Goal: Task Accomplishment & Management: Contribute content

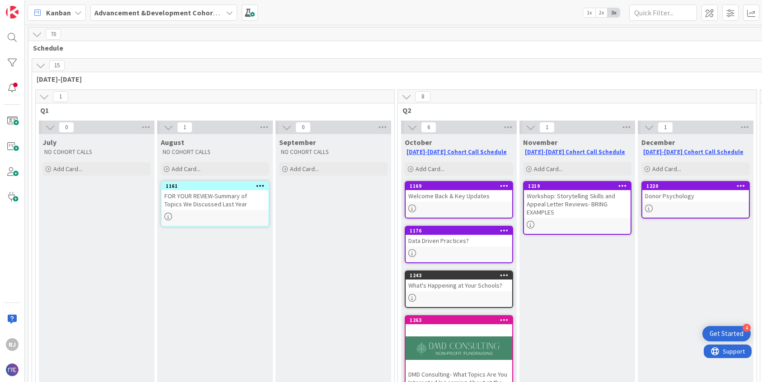
scroll to position [192, 1]
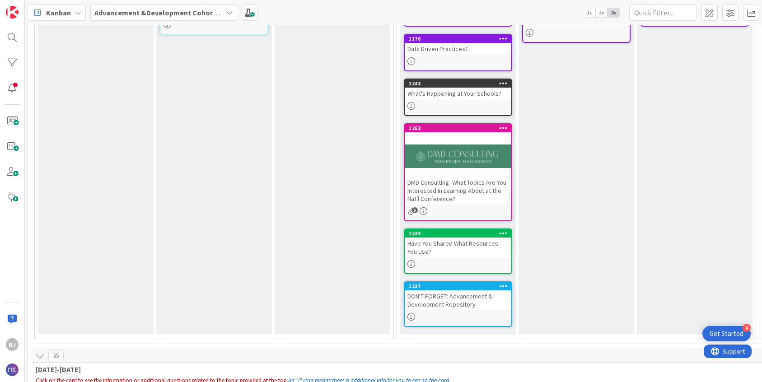
click at [114, 18] on div "Advancement &Development Cohort Calls" at bounding box center [163, 13] width 147 height 16
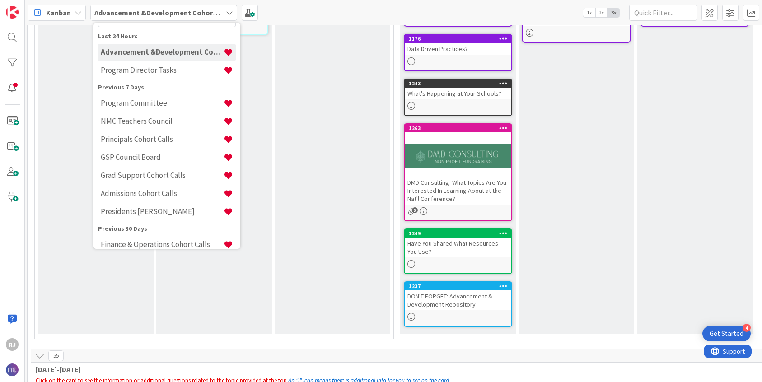
scroll to position [0, 0]
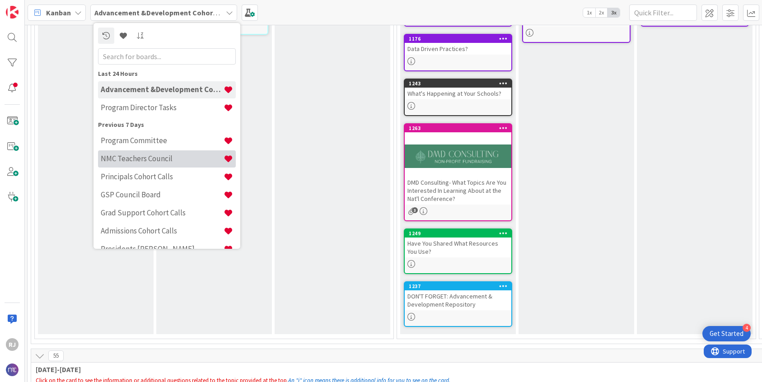
click at [151, 154] on h4 "NMC Teachers Council" at bounding box center [162, 158] width 123 height 9
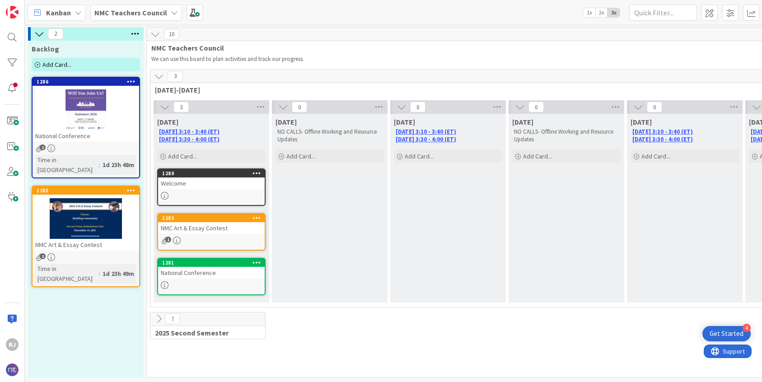
click at [73, 221] on div at bounding box center [86, 218] width 107 height 41
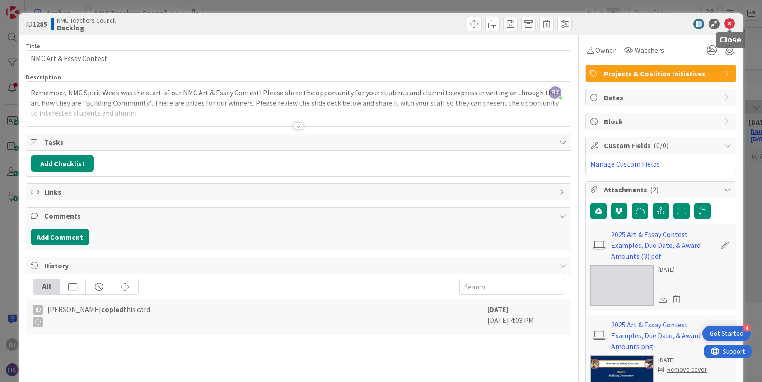
click at [730, 24] on icon at bounding box center [729, 24] width 11 height 11
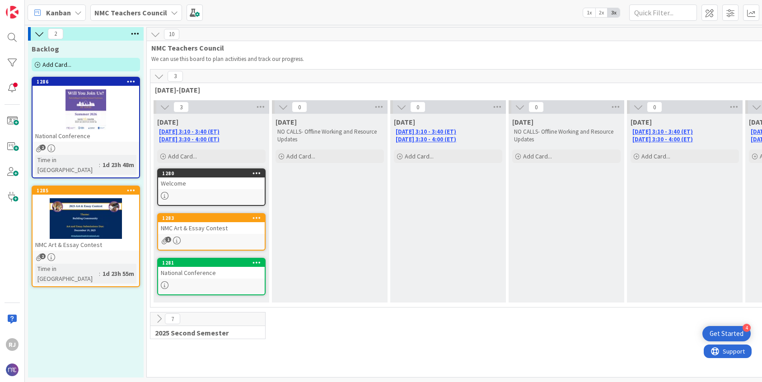
click at [232, 276] on div "National Conference" at bounding box center [211, 273] width 107 height 12
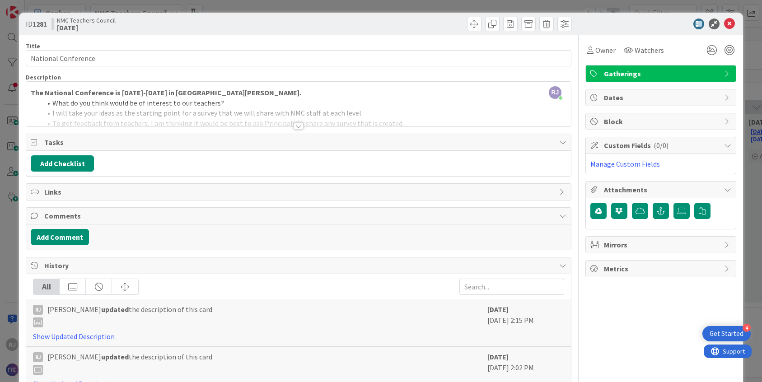
click at [296, 125] on div at bounding box center [299, 125] width 10 height 7
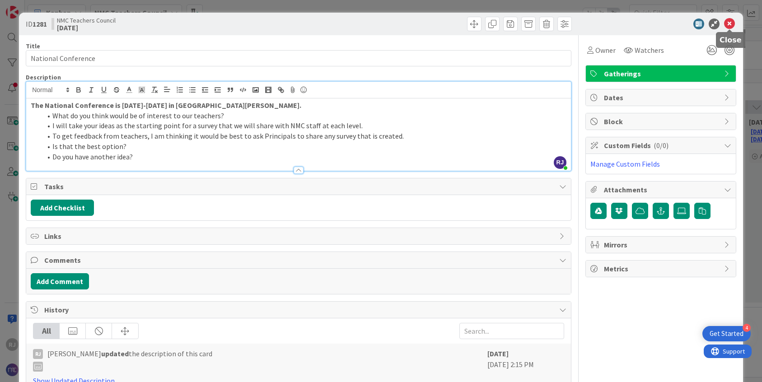
click at [729, 25] on icon at bounding box center [729, 24] width 11 height 11
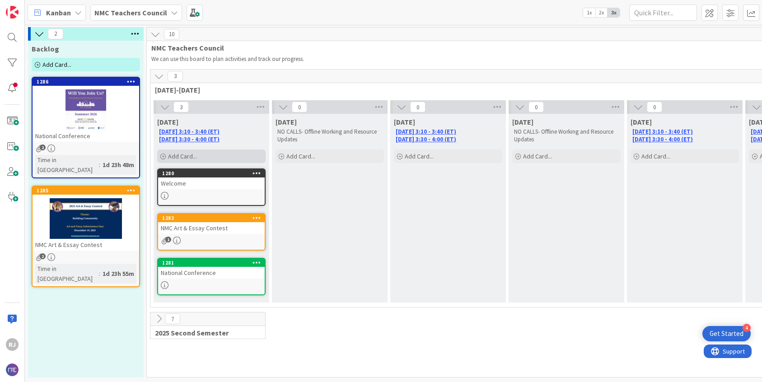
click at [176, 157] on span "Add Card..." at bounding box center [182, 156] width 29 height 8
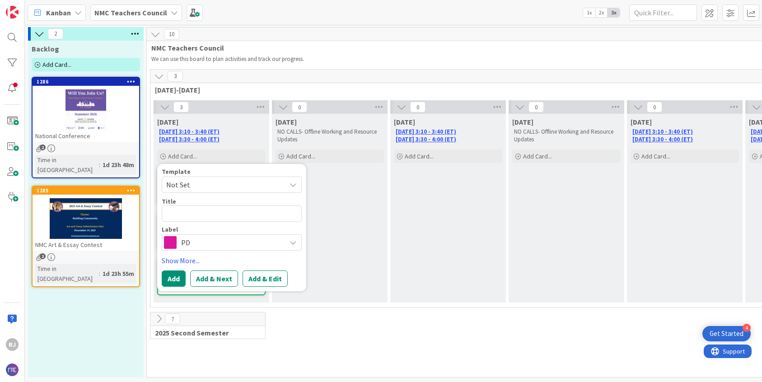
click at [212, 248] on span "PD" at bounding box center [231, 242] width 100 height 13
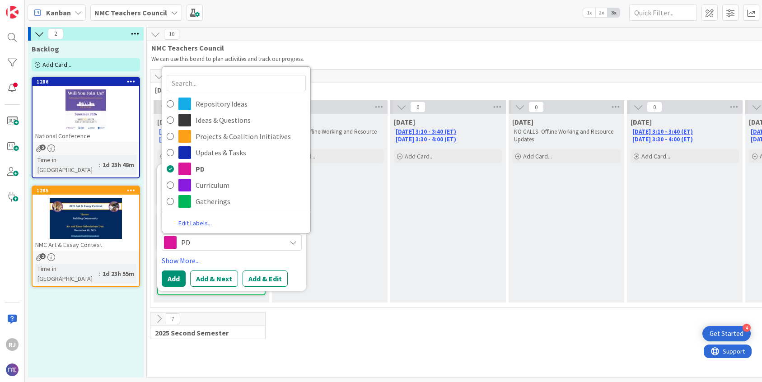
click at [201, 220] on link "Edit Labels..." at bounding box center [195, 223] width 66 height 12
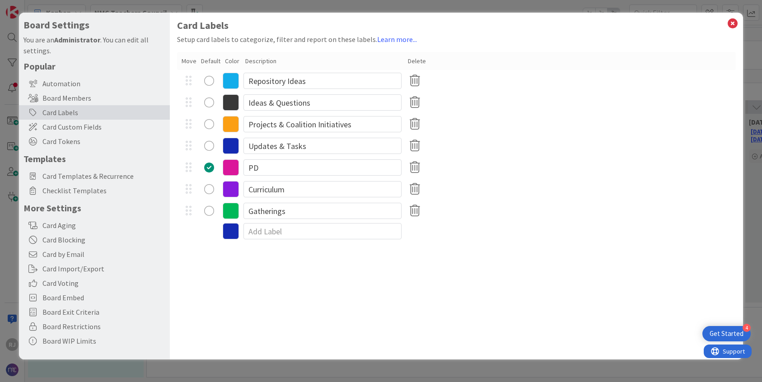
click at [232, 230] on icon at bounding box center [231, 231] width 16 height 16
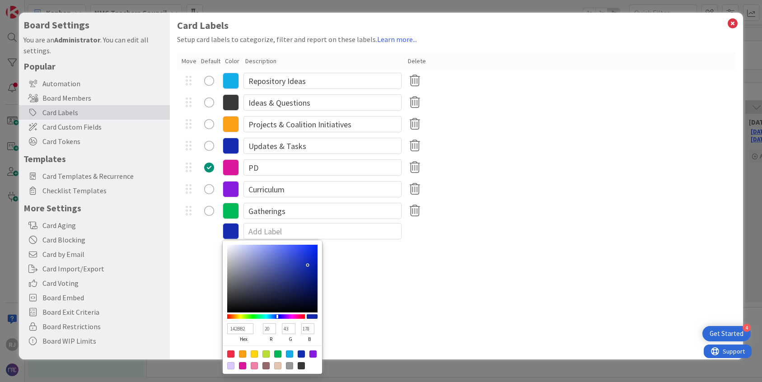
type input "14B290"
type input "178"
type input "144"
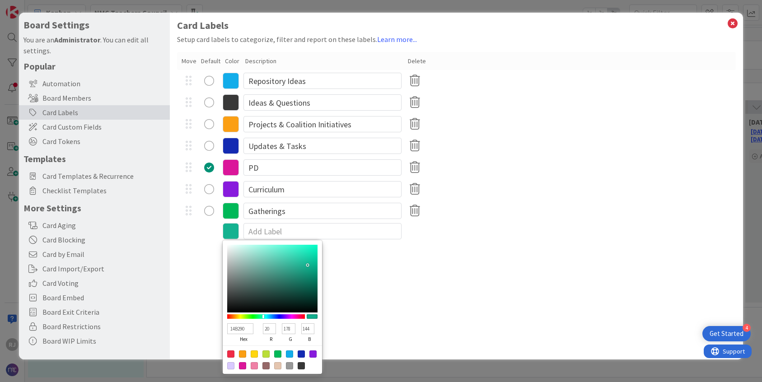
click at [263, 316] on div at bounding box center [266, 316] width 78 height 5
type input "A5F6E5"
type input "165"
type input "246"
type input "229"
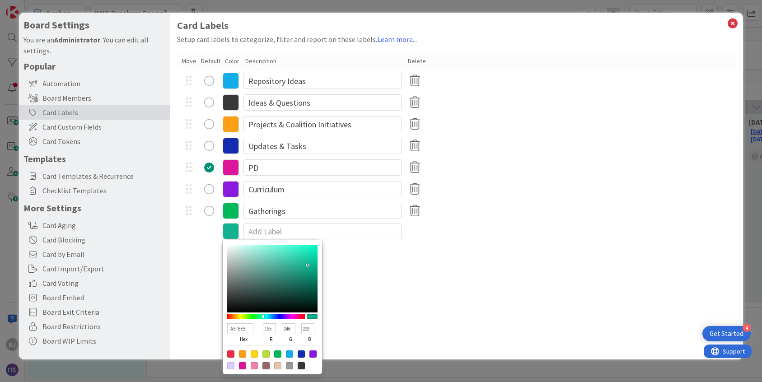
click at [257, 247] on div at bounding box center [272, 279] width 90 height 68
click at [259, 234] on input at bounding box center [323, 231] width 158 height 16
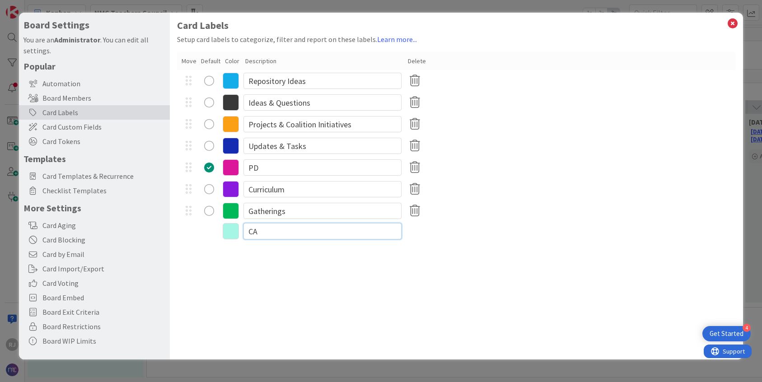
type input "C"
type input "Call RECAPS"
click at [733, 23] on icon at bounding box center [733, 23] width 12 height 13
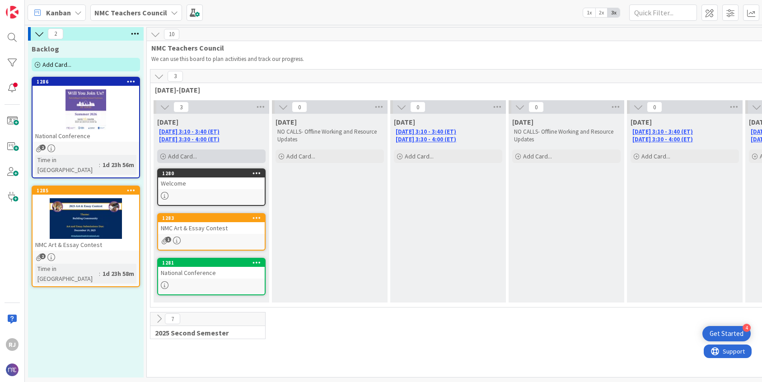
click at [182, 158] on span "Add Card..." at bounding box center [182, 156] width 29 height 8
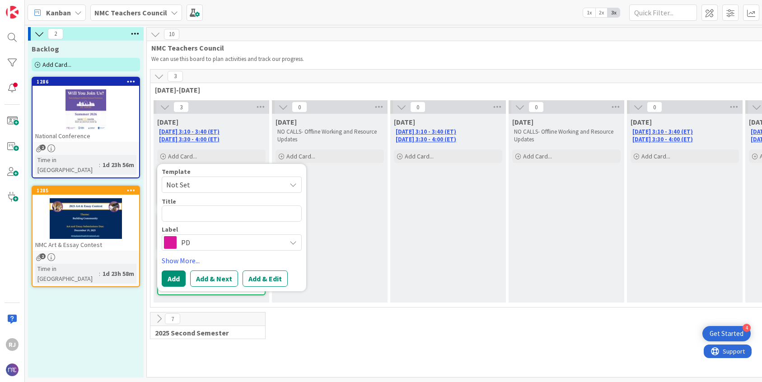
click at [213, 247] on span "PD" at bounding box center [231, 242] width 100 height 13
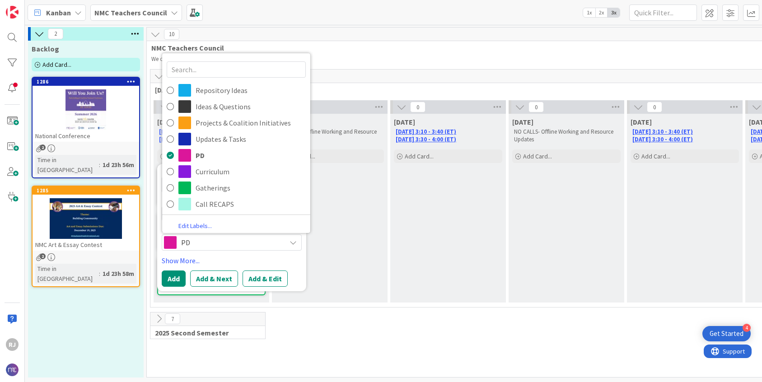
click at [252, 247] on span "PD" at bounding box center [231, 242] width 100 height 13
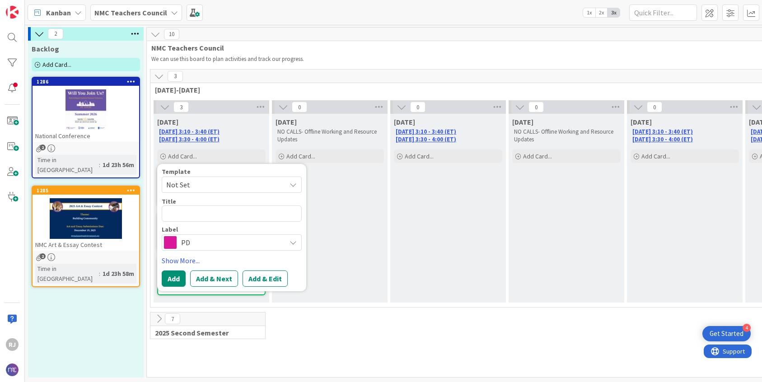
click at [251, 240] on span "PD" at bounding box center [231, 242] width 100 height 13
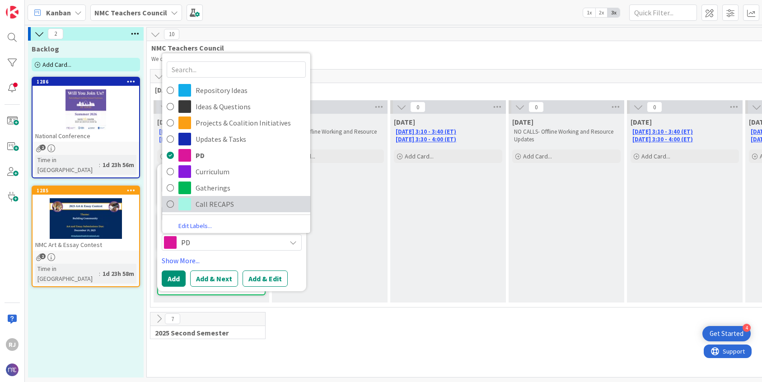
click at [234, 204] on span "Call RECAPS" at bounding box center [251, 204] width 110 height 14
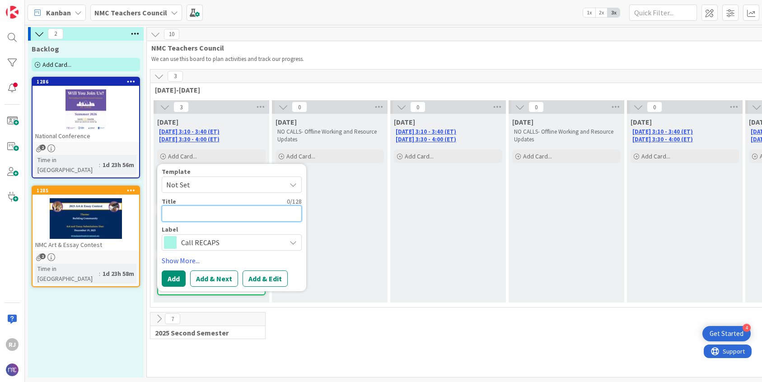
click at [220, 215] on textarea at bounding box center [232, 214] width 140 height 16
type textarea "x"
type textarea "1"
type textarea "x"
type textarea "10"
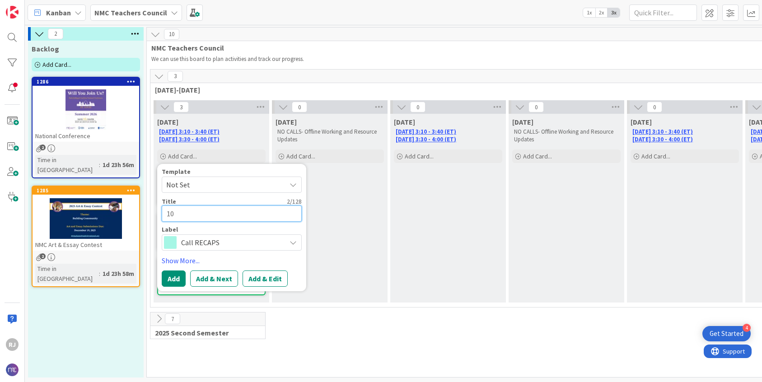
type textarea "x"
type textarea "1"
type textarea "x"
type textarea "C"
type textarea "x"
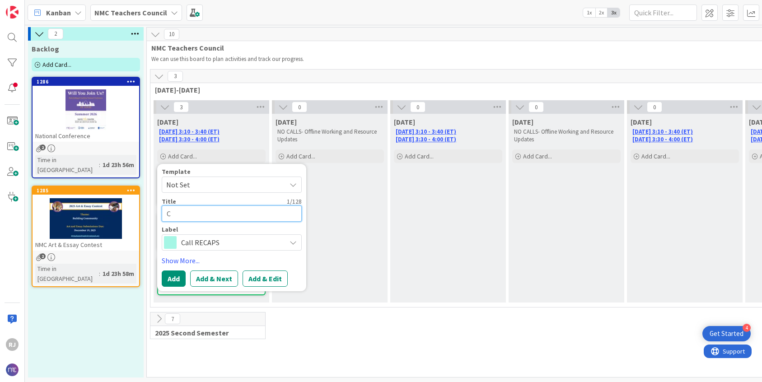
type textarea "Co"
type textarea "x"
type textarea "Cot"
type textarea "x"
type textarea "Co"
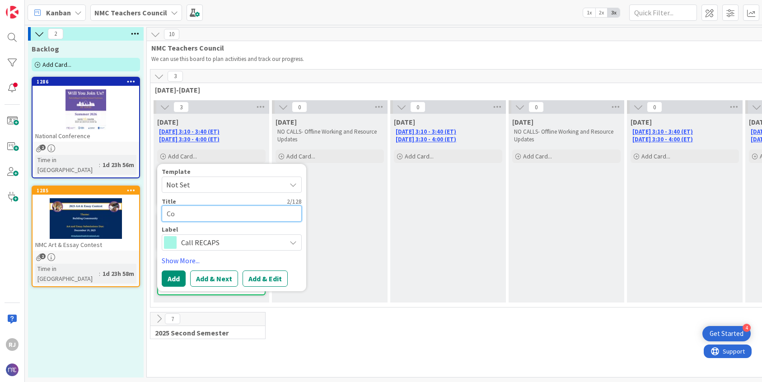
type textarea "x"
type textarea "C"
type textarea "x"
type textarea "O"
type textarea "x"
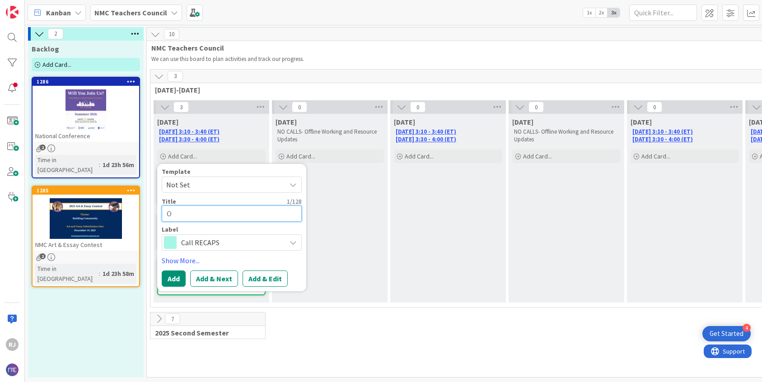
type textarea "Oc"
type textarea "x"
type textarea "Oct"
type textarea "x"
type textarea "Octo"
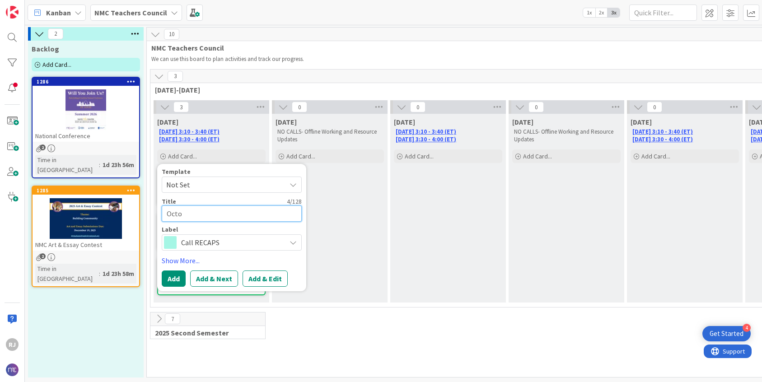
type textarea "x"
type textarea "Octob"
type textarea "x"
type textarea "Octobe"
type textarea "x"
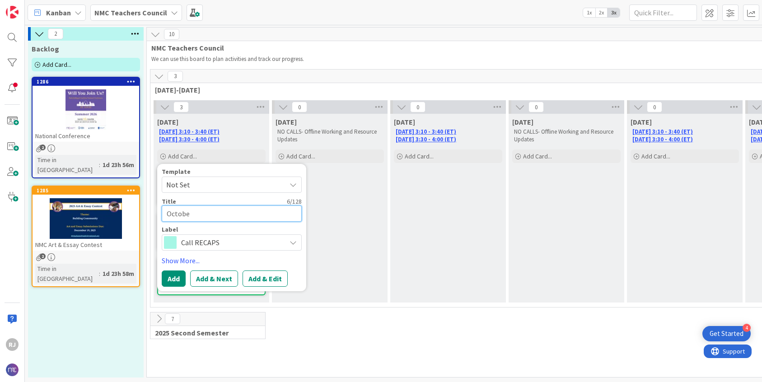
type textarea "October"
type textarea "x"
type textarea "October"
type textarea "x"
type textarea "October T"
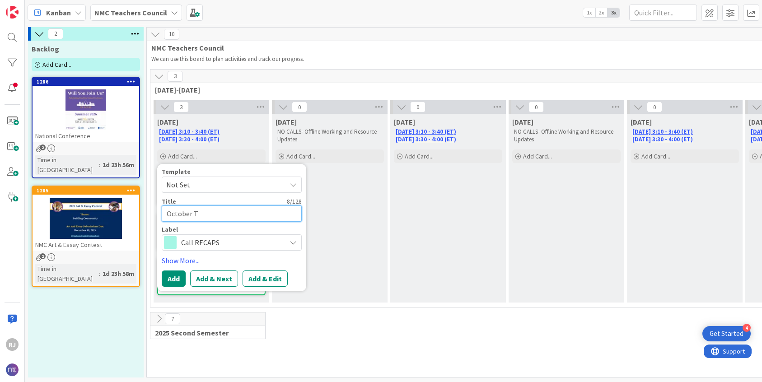
type textarea "x"
type textarea "October Te"
type textarea "x"
type textarea "October Tea"
type textarea "x"
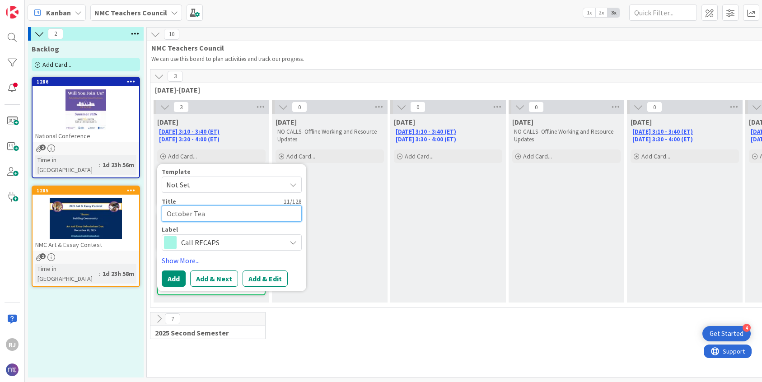
type textarea "October Teac"
type textarea "x"
type textarea "October Teach"
type textarea "x"
type textarea "October Teache"
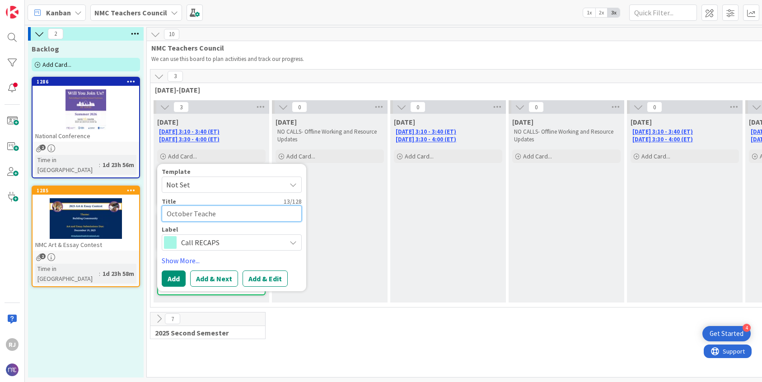
type textarea "x"
type textarea "October Teacher"
type textarea "x"
type textarea "October Teache"
type textarea "x"
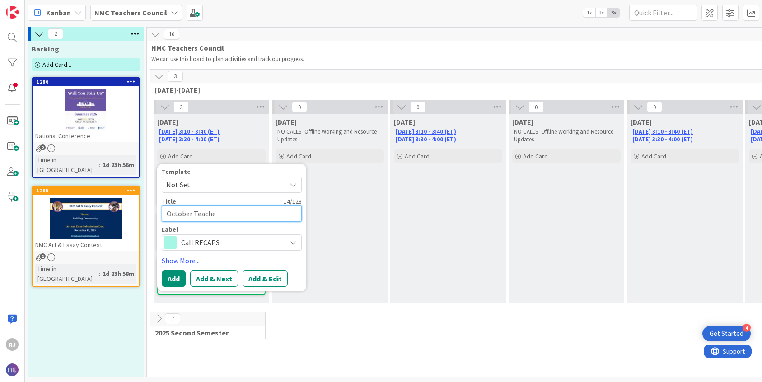
type textarea "October Teach"
type textarea "x"
type textarea "October Teac"
type textarea "x"
type textarea "October Tea"
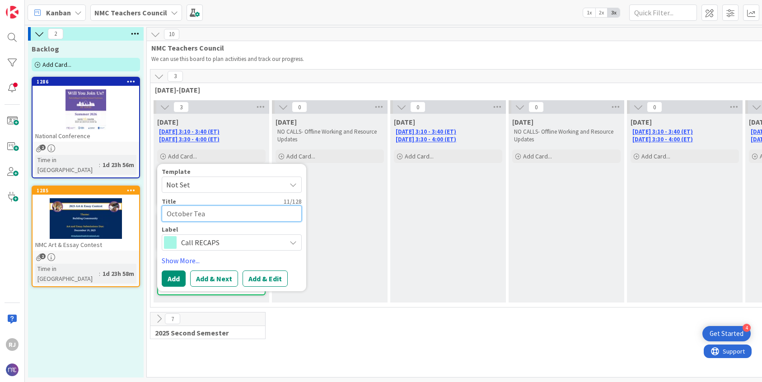
type textarea "x"
type textarea "October Te"
type textarea "x"
type textarea "October T"
type textarea "x"
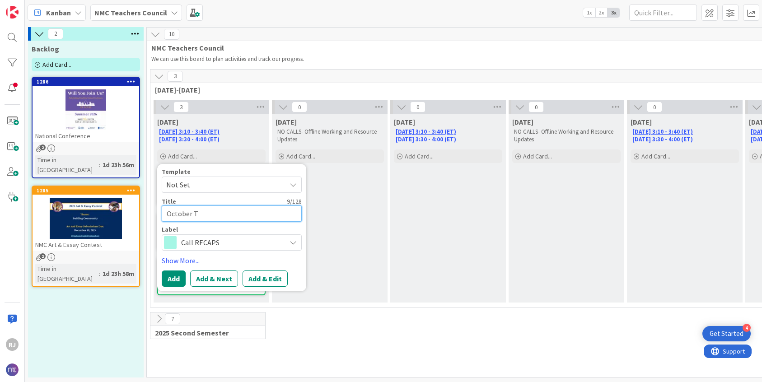
type textarea "October"
type textarea "x"
type textarea "October C"
type textarea "x"
type textarea "October Ca"
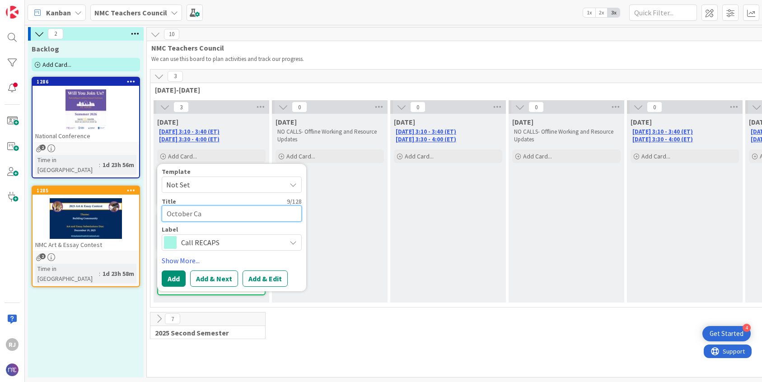
type textarea "x"
type textarea "October Cal"
type textarea "x"
type textarea "October Call"
type textarea "x"
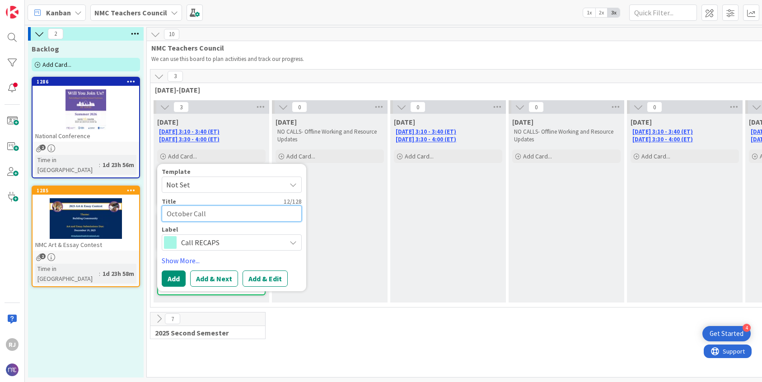
type textarea "October Call"
type textarea "x"
type textarea "October Call R"
type textarea "x"
type textarea "October Call RE"
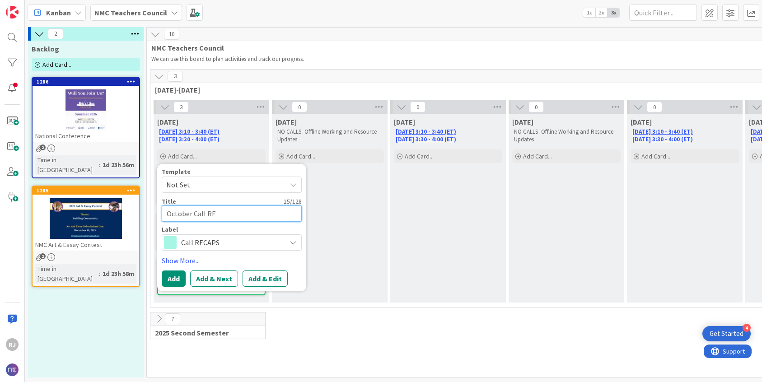
type textarea "x"
type textarea "October Call REC"
type textarea "x"
type textarea "October Call RECA"
type textarea "x"
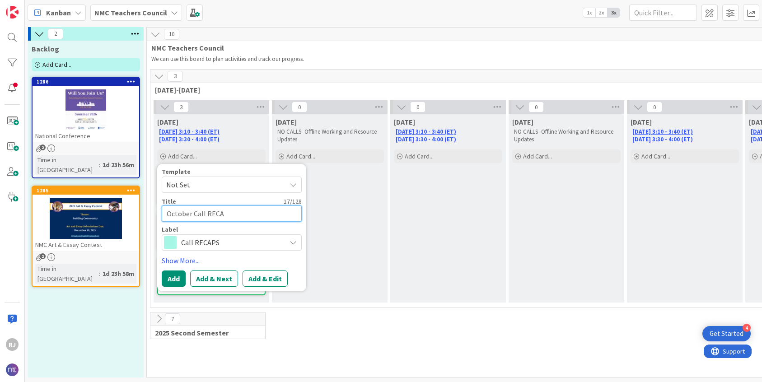
type textarea "October Call RECAP"
type textarea "x"
type textarea "October Call RECAPs"
click at [268, 280] on button "Add & Edit" at bounding box center [265, 279] width 45 height 16
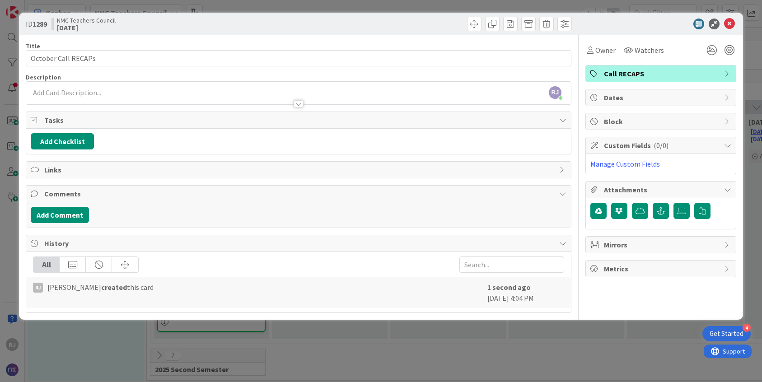
click at [123, 85] on div "[PERSON_NAME] [PERSON_NAME] just joined" at bounding box center [298, 93] width 545 height 23
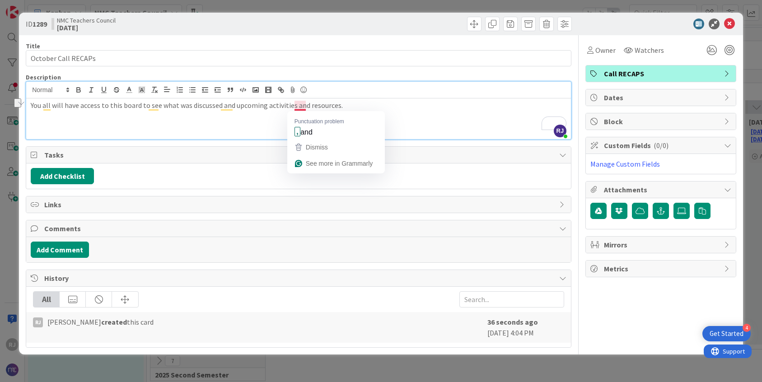
drag, startPoint x: 342, startPoint y: 104, endPoint x: 293, endPoint y: 106, distance: 48.8
click at [293, 106] on p "You all will have access to this board to see what was discussed and upcoming a…" at bounding box center [299, 105] width 536 height 10
click at [304, 106] on p "You all will have access to this board to see what was discussed and upcoming a…" at bounding box center [299, 105] width 536 height 10
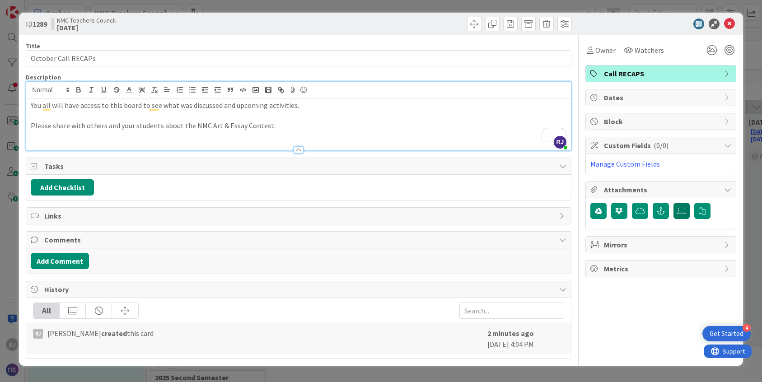
click at [678, 211] on icon at bounding box center [681, 210] width 9 height 7
click at [674, 203] on input "file" at bounding box center [674, 203] width 0 height 0
click at [678, 211] on icon at bounding box center [681, 210] width 9 height 7
click at [674, 203] on input "file" at bounding box center [674, 203] width 0 height 0
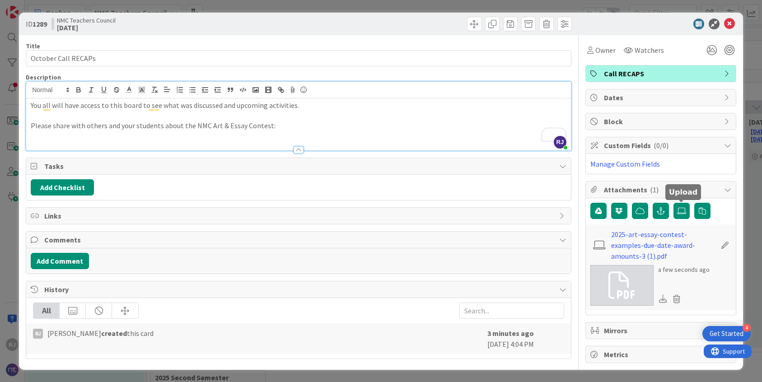
click at [279, 126] on p "Please share with others and your students about the NMC Art & Essay Contest:" at bounding box center [299, 126] width 536 height 10
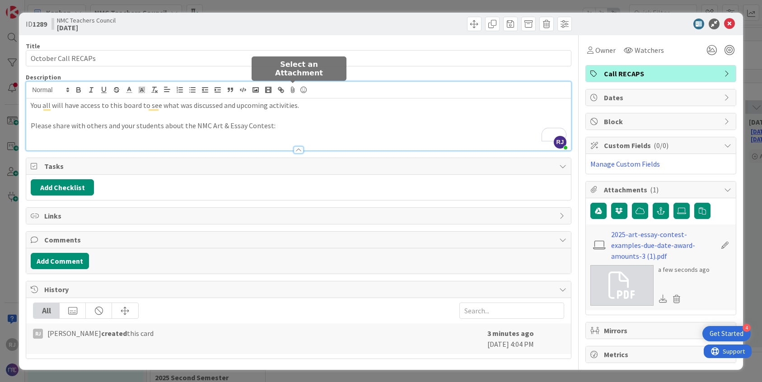
click at [292, 89] on icon at bounding box center [292, 90] width 11 height 13
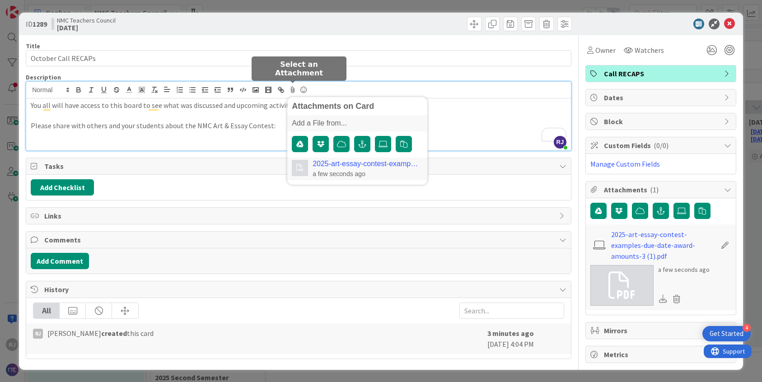
click at [347, 165] on link "2025-art-essay-contest-examples-due-date-award-amounts-3 (1).pdf" at bounding box center [366, 164] width 106 height 8
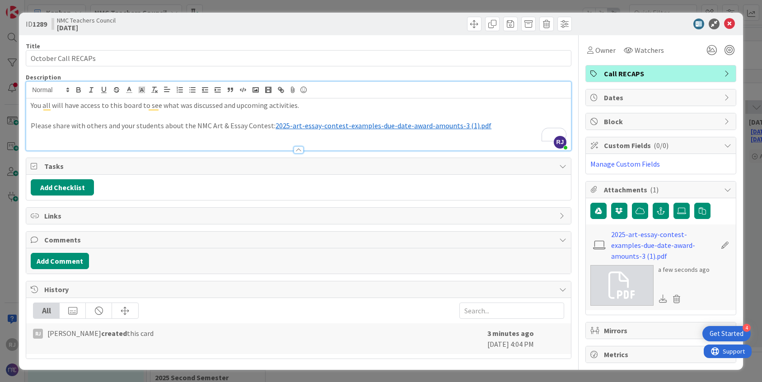
click at [263, 147] on div at bounding box center [298, 145] width 545 height 9
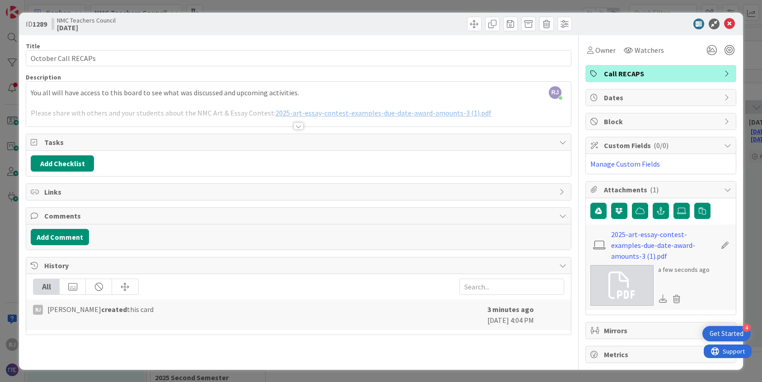
click at [298, 127] on div at bounding box center [299, 125] width 10 height 7
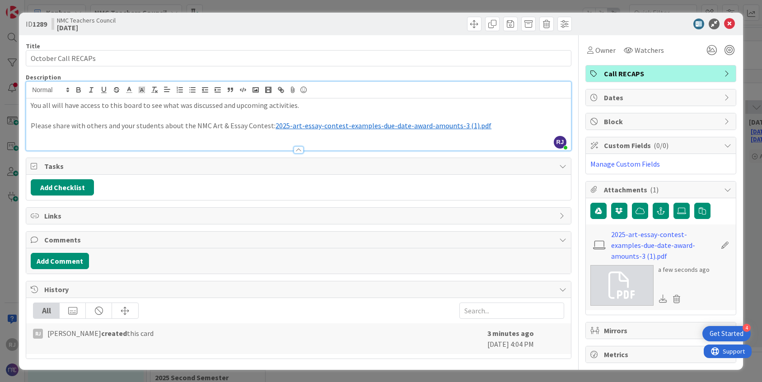
click at [485, 126] on p "Please share with others and your students about the NMC Art & Essay Contest: ﻿…" at bounding box center [299, 126] width 536 height 10
click at [32, 104] on p "You all will have access to this board to see what was discussed and upcoming a…" at bounding box center [299, 105] width 536 height 10
click at [29, 126] on div "You all will have access to this board to see what was discussed and upcoming a…" at bounding box center [298, 124] width 545 height 52
click at [506, 128] on li "Please share with others and your students about the NMC Art & Essay Contest: ﻿…" at bounding box center [304, 126] width 525 height 10
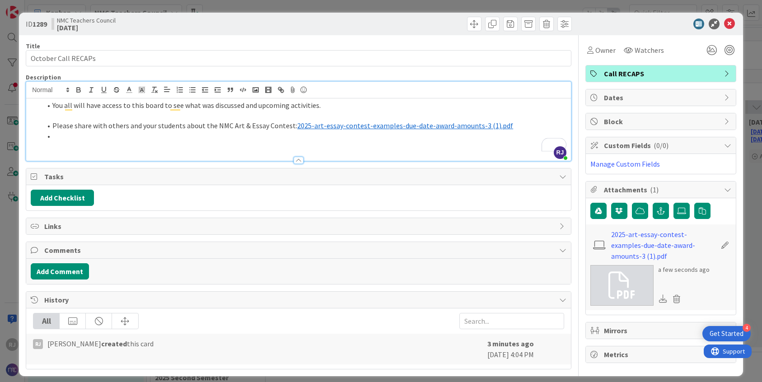
click at [506, 128] on li "Please share with others and your students about the NMC Art & Essay Contest: ﻿…" at bounding box center [304, 126] width 525 height 10
click at [53, 104] on li "You all will have access to this board to see what was discussed and upcoming a…" at bounding box center [304, 105] width 525 height 10
click at [308, 106] on p "You all will have access to this board to see what was discussed and upcoming a…" at bounding box center [299, 105] width 536 height 10
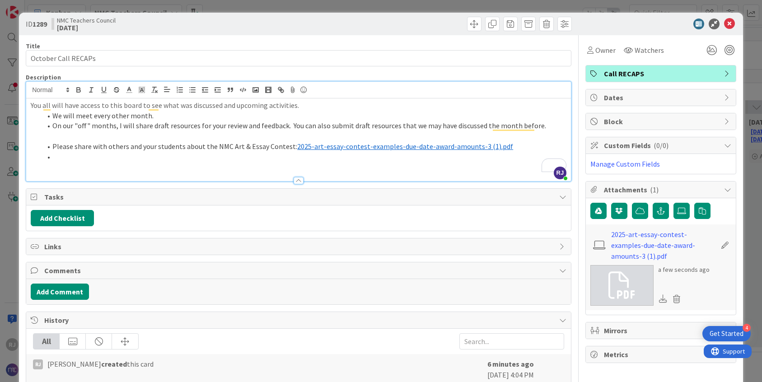
click at [54, 148] on li "Please share with others and your students about the NMC Art & Essay Contest: ﻿…" at bounding box center [304, 146] width 525 height 10
click at [548, 128] on li "On our "off" months, I will share draft resources for your review and feedback.…" at bounding box center [304, 126] width 525 height 10
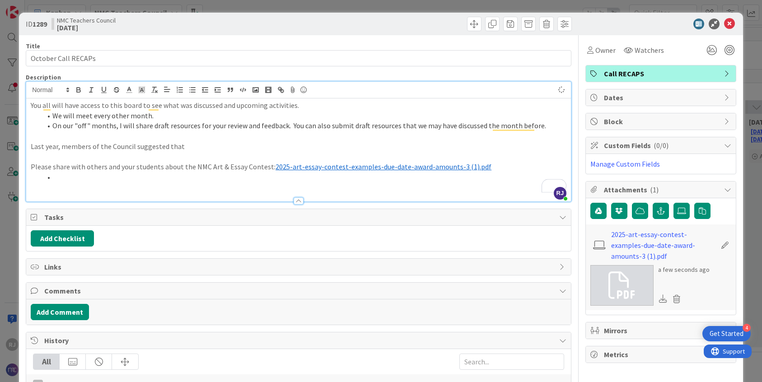
click at [184, 146] on p "Last year, members of the Council suggested that" at bounding box center [299, 146] width 536 height 10
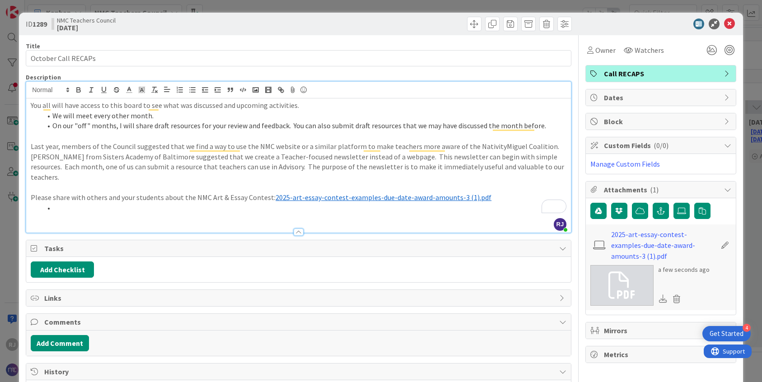
click at [542, 146] on p "Last year, members of the Council suggested that we find a way to use the NMC w…" at bounding box center [299, 161] width 536 height 41
click at [414, 156] on li "[PERSON_NAME] from Sisters Academy of Baltimore suggested that we create a Teac…" at bounding box center [304, 167] width 525 height 31
click at [201, 167] on li "This newsletter can begin with simple resources. Each month, one of us can subm…" at bounding box center [304, 172] width 525 height 20
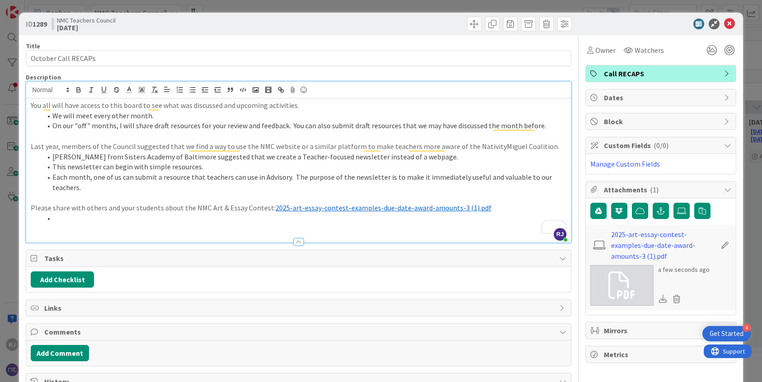
click at [292, 177] on li "Each month, one of us can submit a resource that teachers can use in Advisory. …" at bounding box center [304, 182] width 525 height 20
click at [60, 218] on li "To enrich screen reader interactions, please activate Accessibility in Grammarl…" at bounding box center [304, 218] width 525 height 10
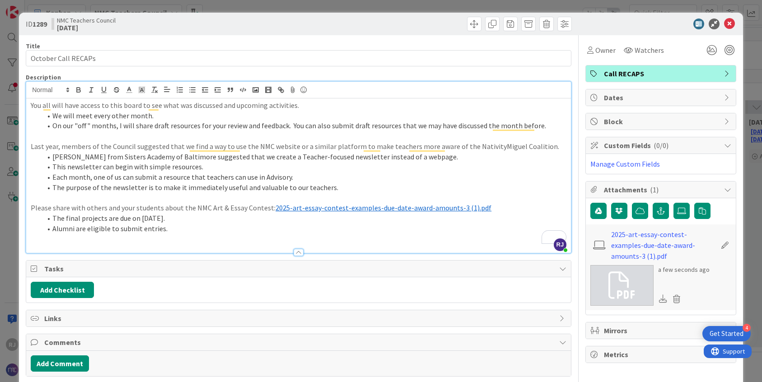
click at [547, 128] on li "On our "off" months, I will share draft resources for your review and feedback.…" at bounding box center [304, 126] width 525 height 10
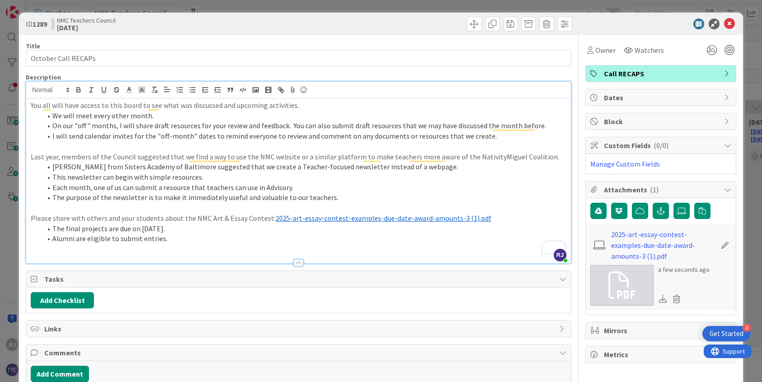
click at [271, 104] on p "You all will have access to this board to see what was discussed and upcoming a…" at bounding box center [299, 105] width 536 height 10
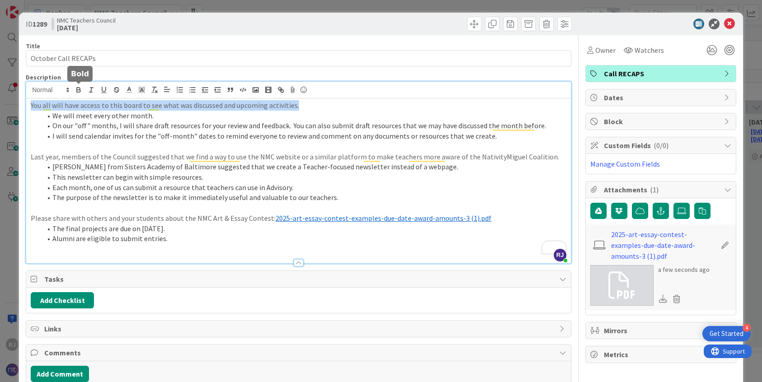
click at [81, 87] on icon "button" at bounding box center [79, 90] width 8 height 8
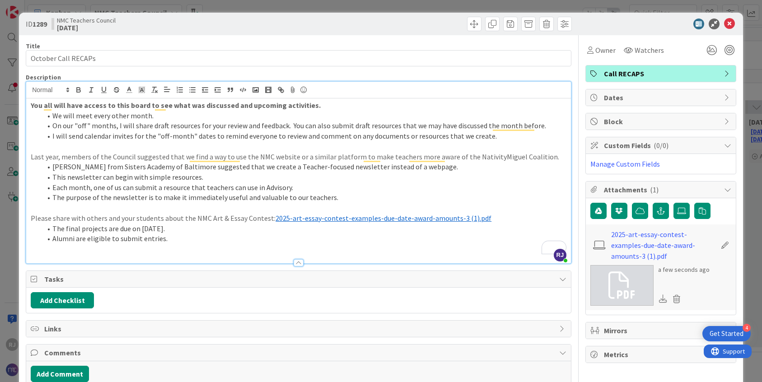
click at [114, 156] on p "Last year, members of the Council suggested that we find a way to use the NMC w…" at bounding box center [299, 157] width 536 height 10
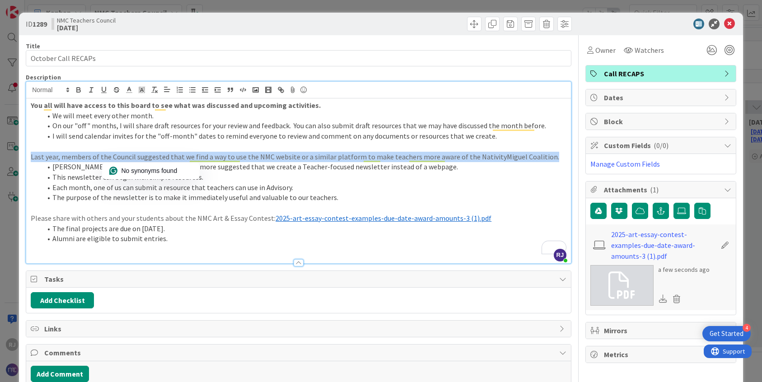
click at [114, 156] on p "Last year, members of the Council suggested that we find a way to use the NMC w…" at bounding box center [299, 157] width 536 height 10
click at [80, 88] on icon "button" at bounding box center [79, 90] width 8 height 8
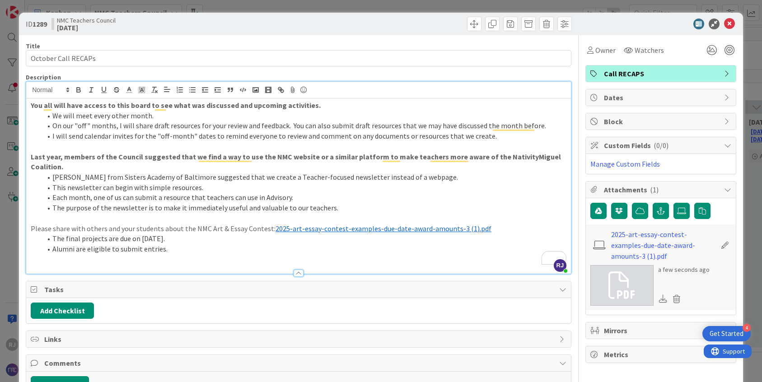
click at [88, 227] on p "Please share with others and your students about the NMC Art & Essay Contest: ﻿…" at bounding box center [299, 229] width 536 height 10
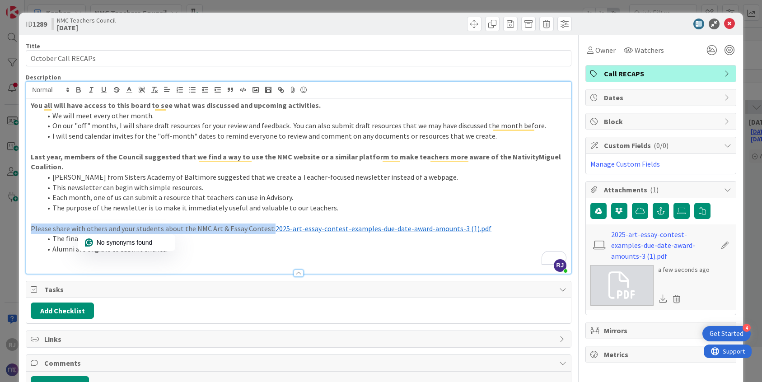
click at [88, 227] on p "Please share with others and your students about the NMC Art & Essay Contest: ﻿…" at bounding box center [299, 229] width 536 height 10
click at [79, 88] on icon "button" at bounding box center [79, 90] width 8 height 8
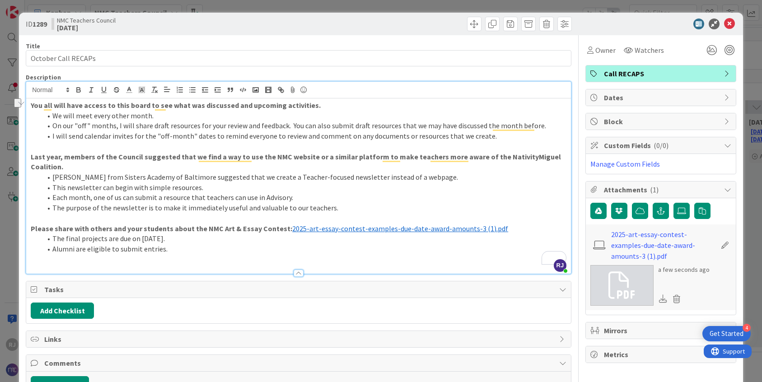
click at [268, 254] on li "Alumni are eligible to submit entries." at bounding box center [304, 249] width 525 height 10
click at [342, 208] on li "The purpose of the newsletter is to make it immediately useful and valuable to …" at bounding box center [304, 208] width 525 height 10
click at [422, 177] on li "[PERSON_NAME] from Sisters Academy of Baltimore suggested that we create a Teac…" at bounding box center [304, 177] width 525 height 10
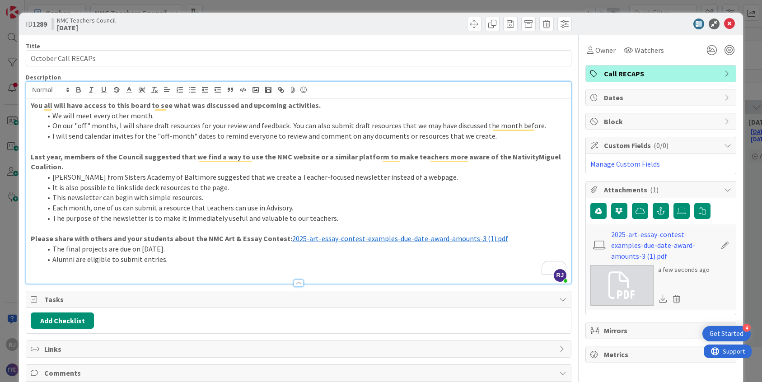
click at [211, 373] on span "Comments" at bounding box center [299, 373] width 511 height 11
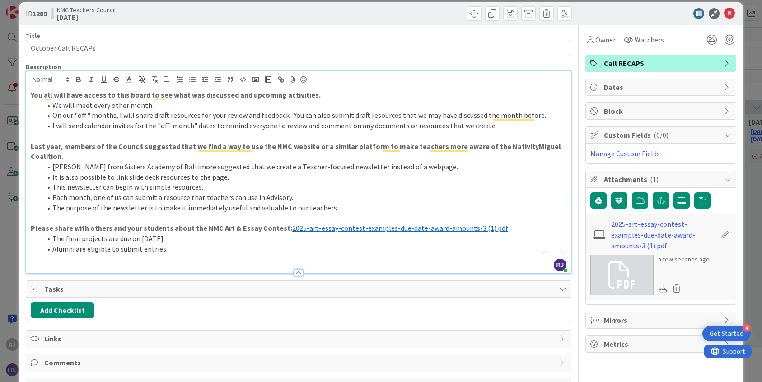
scroll to position [11, 0]
click at [354, 208] on li "The purpose of the newsletter is to make it immediately useful and valuable to …" at bounding box center [304, 207] width 525 height 10
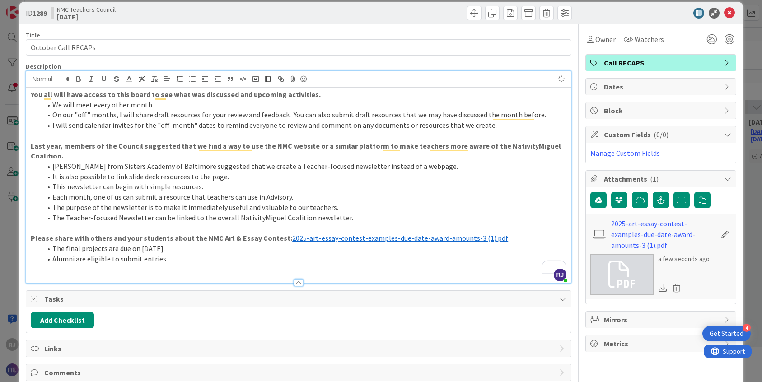
click at [351, 216] on li "The Teacher-focused Newsletter can be linked to the overall NativityMiguel Coal…" at bounding box center [304, 218] width 525 height 10
click at [186, 263] on li "Alumni are eligible to submit entries." at bounding box center [304, 259] width 525 height 10
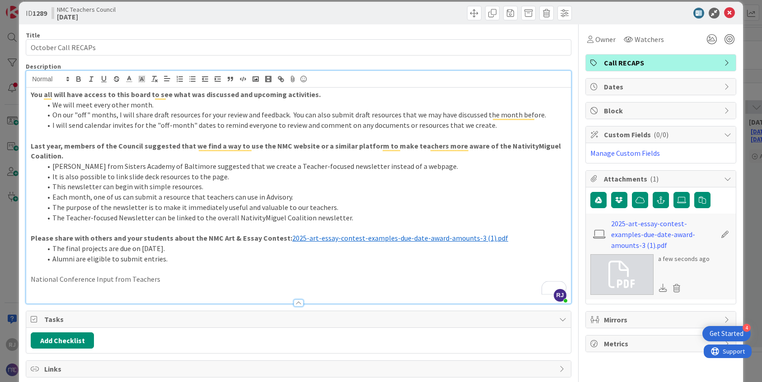
click at [133, 277] on p "National Conference Input from Teachers" at bounding box center [299, 279] width 536 height 10
click at [78, 77] on icon "button" at bounding box center [78, 78] width 3 height 2
click at [182, 275] on p "National Conference Input from Teachers" at bounding box center [299, 279] width 536 height 10
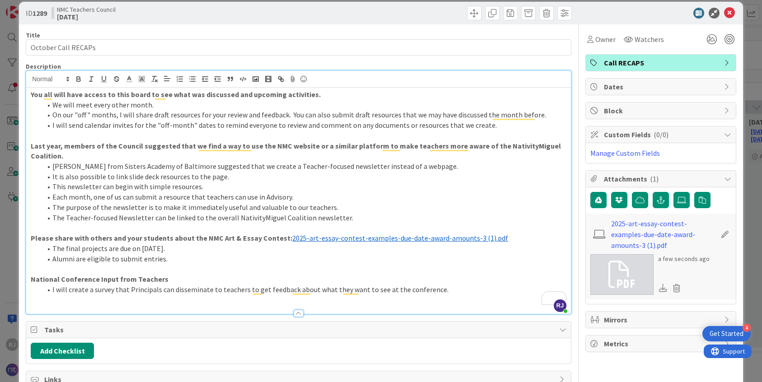
click at [308, 197] on li "Each month, one of us can submit a resource that teachers can use in Advisory." at bounding box center [304, 197] width 525 height 10
click at [354, 225] on p "To enrich screen reader interactions, please activate Accessibility in Grammarl…" at bounding box center [299, 228] width 536 height 10
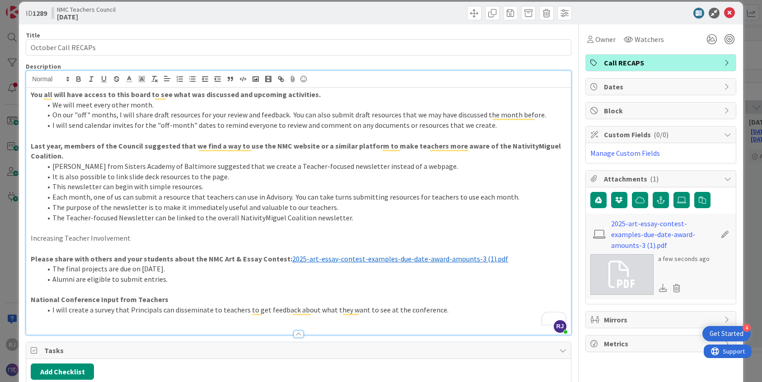
click at [102, 240] on p "Increasing Teacher Involvement" at bounding box center [299, 238] width 536 height 10
click at [80, 77] on icon "button" at bounding box center [78, 78] width 3 height 2
click at [145, 242] on p "Increasing Teacher Involvement" at bounding box center [299, 238] width 536 height 10
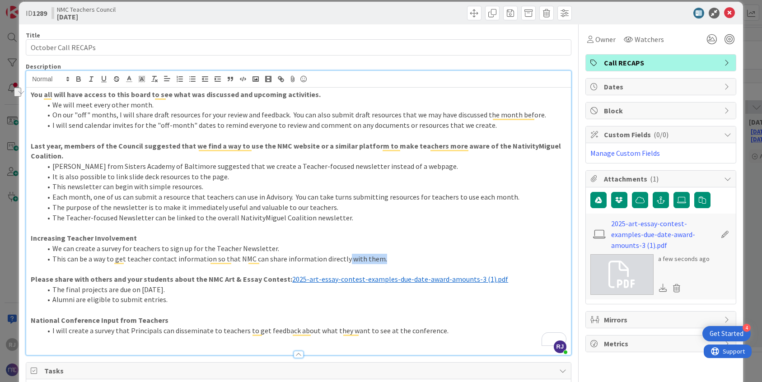
drag, startPoint x: 375, startPoint y: 258, endPoint x: 339, endPoint y: 257, distance: 35.7
click at [339, 257] on li "This can be a way to get teacher contact information so that NMC can share info…" at bounding box center [304, 259] width 525 height 10
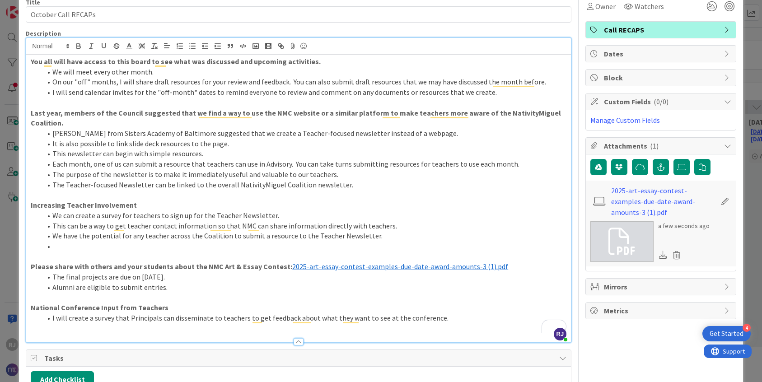
scroll to position [54, 0]
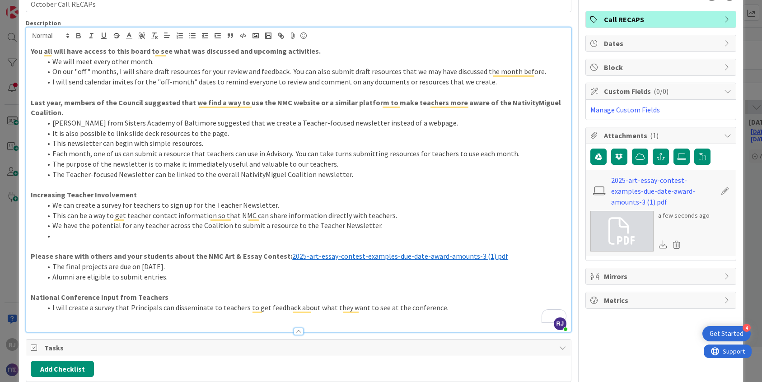
click at [442, 310] on li "I will create a survey that Principals can disseminate to teachers to get feedb…" at bounding box center [304, 308] width 525 height 10
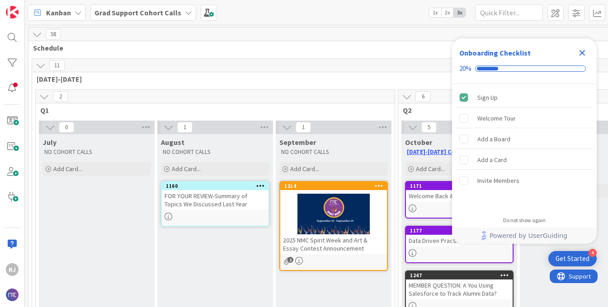
click at [158, 9] on b "Grad Support Cohort Calls" at bounding box center [137, 12] width 87 height 9
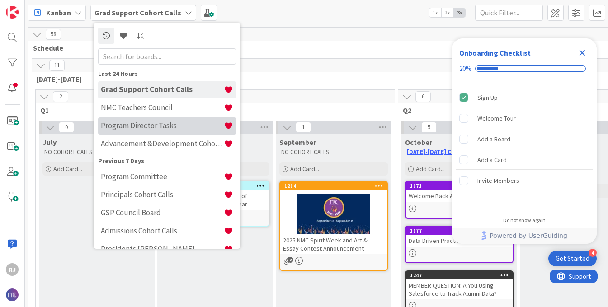
click at [142, 126] on h4 "Program Director Tasks" at bounding box center [162, 125] width 123 height 9
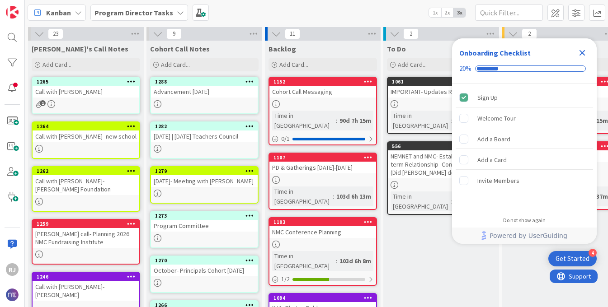
click at [195, 143] on div "1282 10-6-25 | 10-7-25 Teachers Council" at bounding box center [204, 140] width 108 height 37
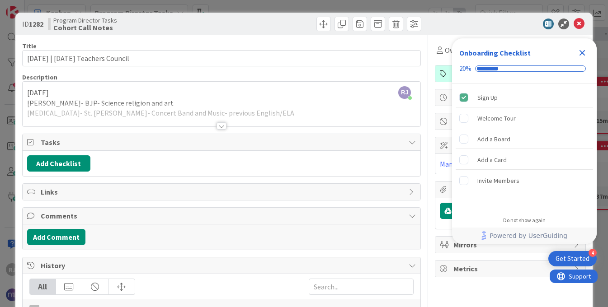
click at [220, 126] on div at bounding box center [221, 125] width 10 height 7
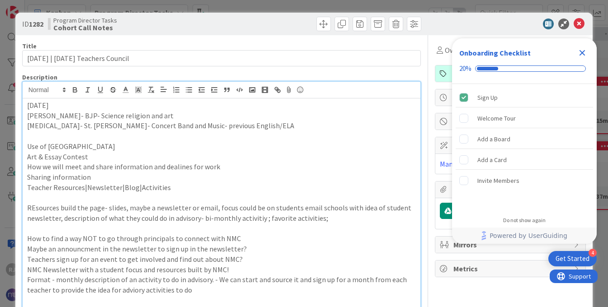
click at [581, 50] on icon "Close Checklist" at bounding box center [581, 52] width 11 height 11
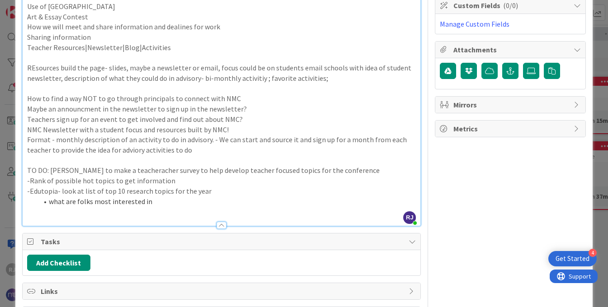
scroll to position [142, 0]
